Goal: Navigation & Orientation: Find specific page/section

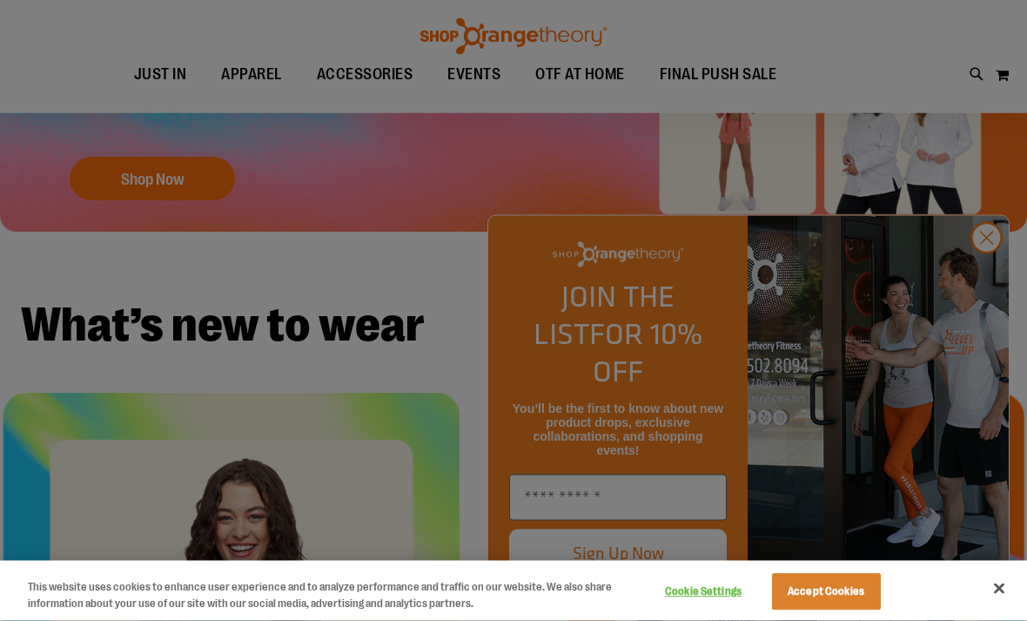
scroll to position [312, 0]
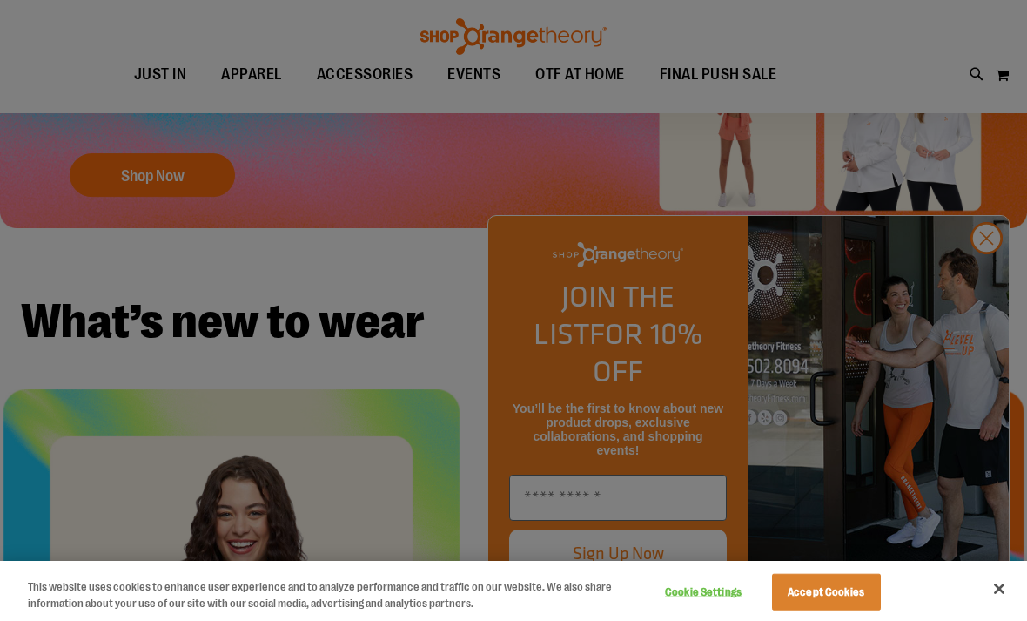
click at [986, 327] on div at bounding box center [513, 310] width 1027 height 621
click at [981, 324] on div at bounding box center [513, 310] width 1027 height 621
click at [983, 325] on div at bounding box center [513, 310] width 1027 height 621
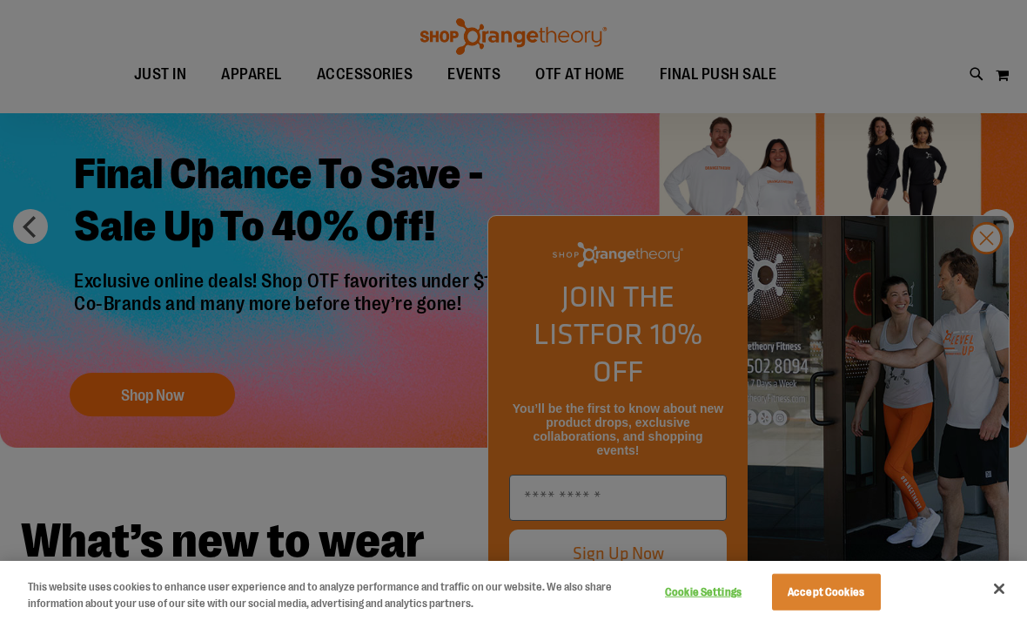
scroll to position [0, 0]
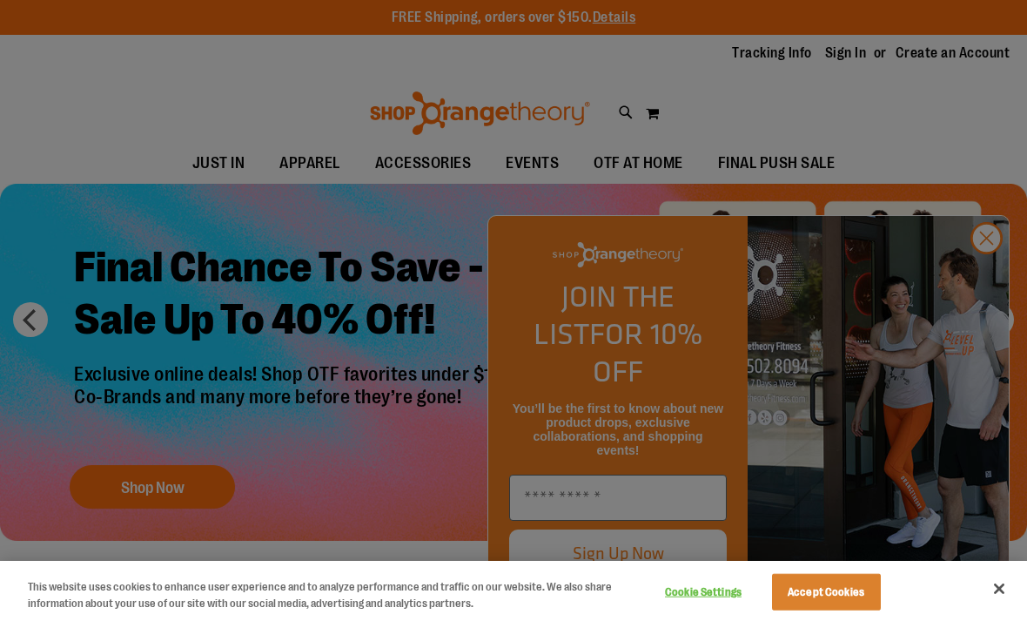
click at [987, 272] on div at bounding box center [513, 310] width 1027 height 621
click at [986, 258] on div at bounding box center [513, 310] width 1027 height 621
click at [988, 274] on div at bounding box center [513, 310] width 1027 height 621
click at [988, 265] on div at bounding box center [513, 310] width 1027 height 621
click at [989, 279] on div at bounding box center [513, 310] width 1027 height 621
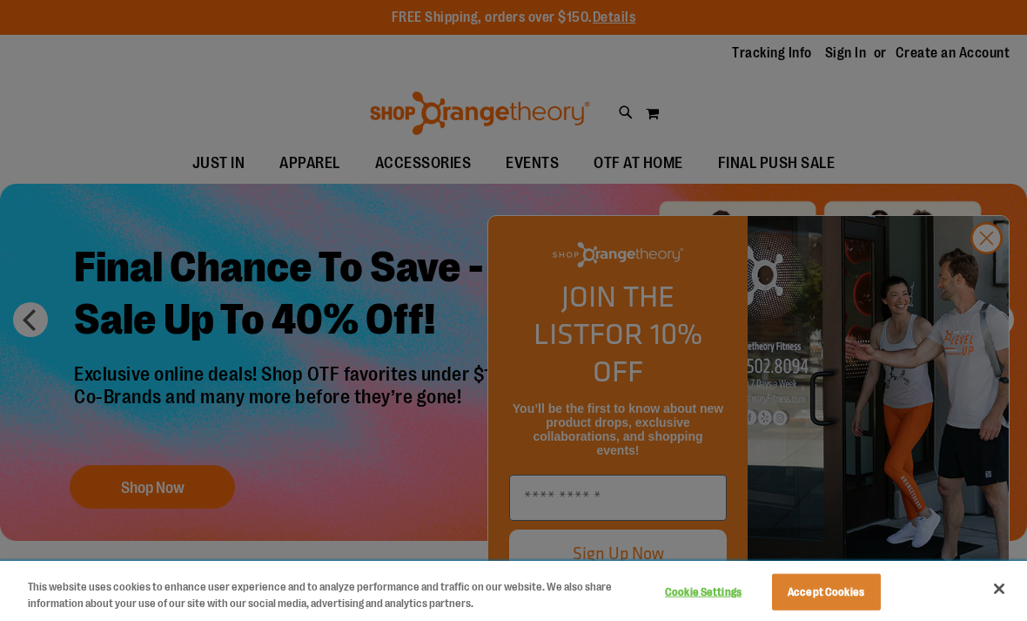
click at [864, 594] on button "Accept Cookies" at bounding box center [826, 592] width 109 height 37
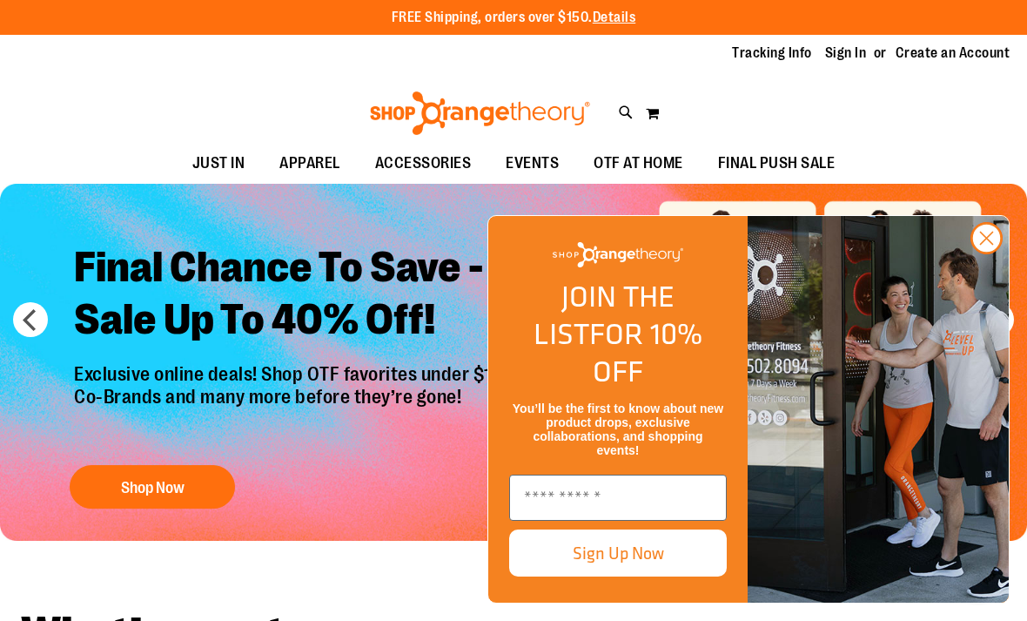
click at [989, 252] on circle "Close dialog" at bounding box center [986, 238] width 29 height 29
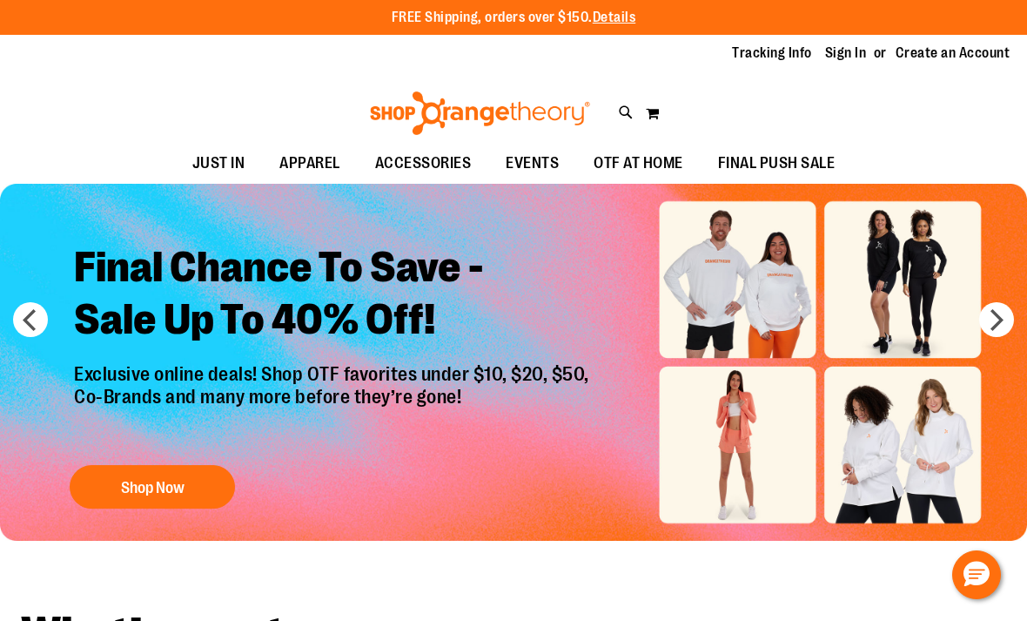
click at [644, 160] on span "OTF AT HOME" at bounding box center [639, 163] width 90 height 39
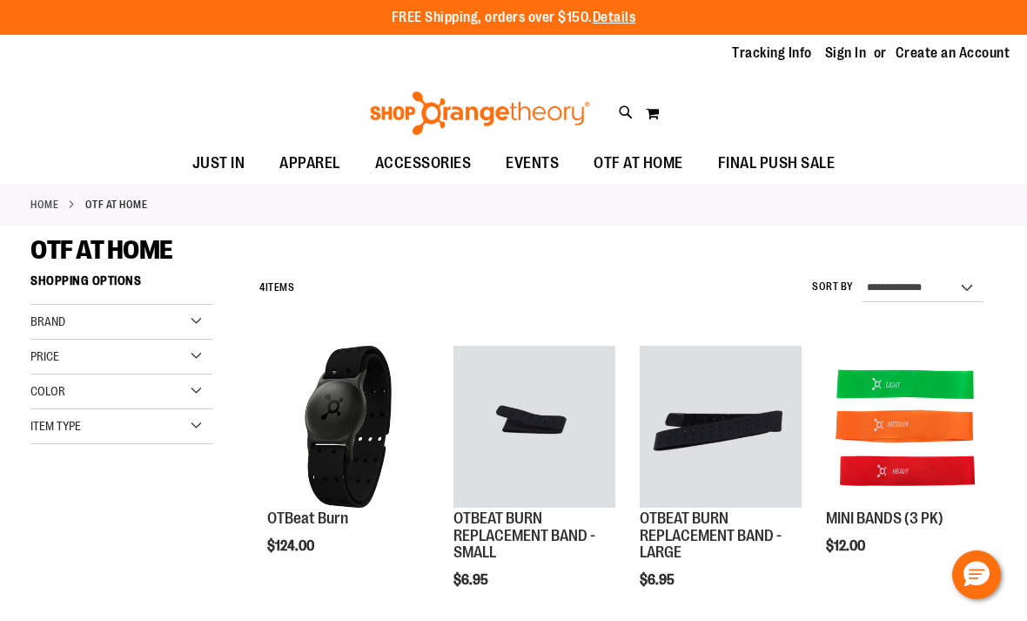
click at [201, 323] on div "Brand" at bounding box center [121, 322] width 182 height 35
click at [46, 352] on link "Orangetheory" at bounding box center [113, 357] width 175 height 18
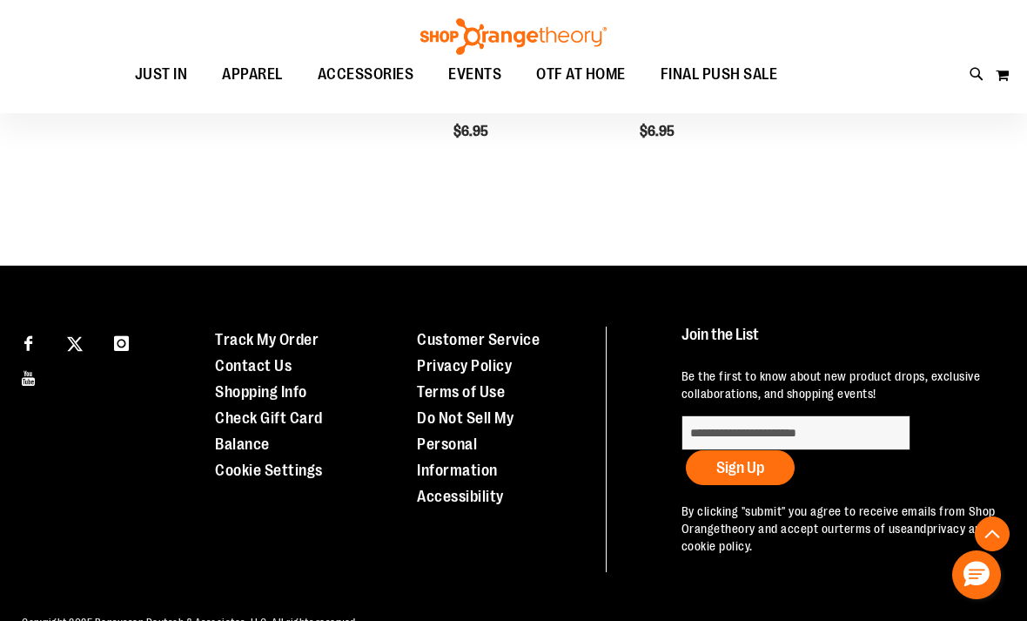
scroll to position [201, 0]
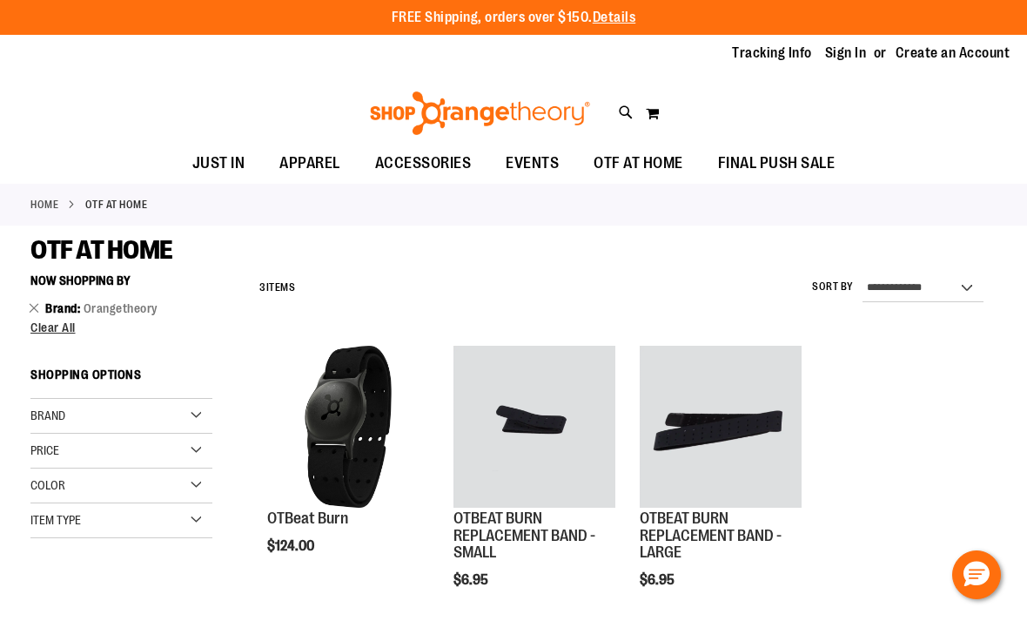
click at [781, 44] on link "Tracking Info" at bounding box center [772, 53] width 80 height 19
